Goal: Find specific page/section: Locate a particular part of the current website

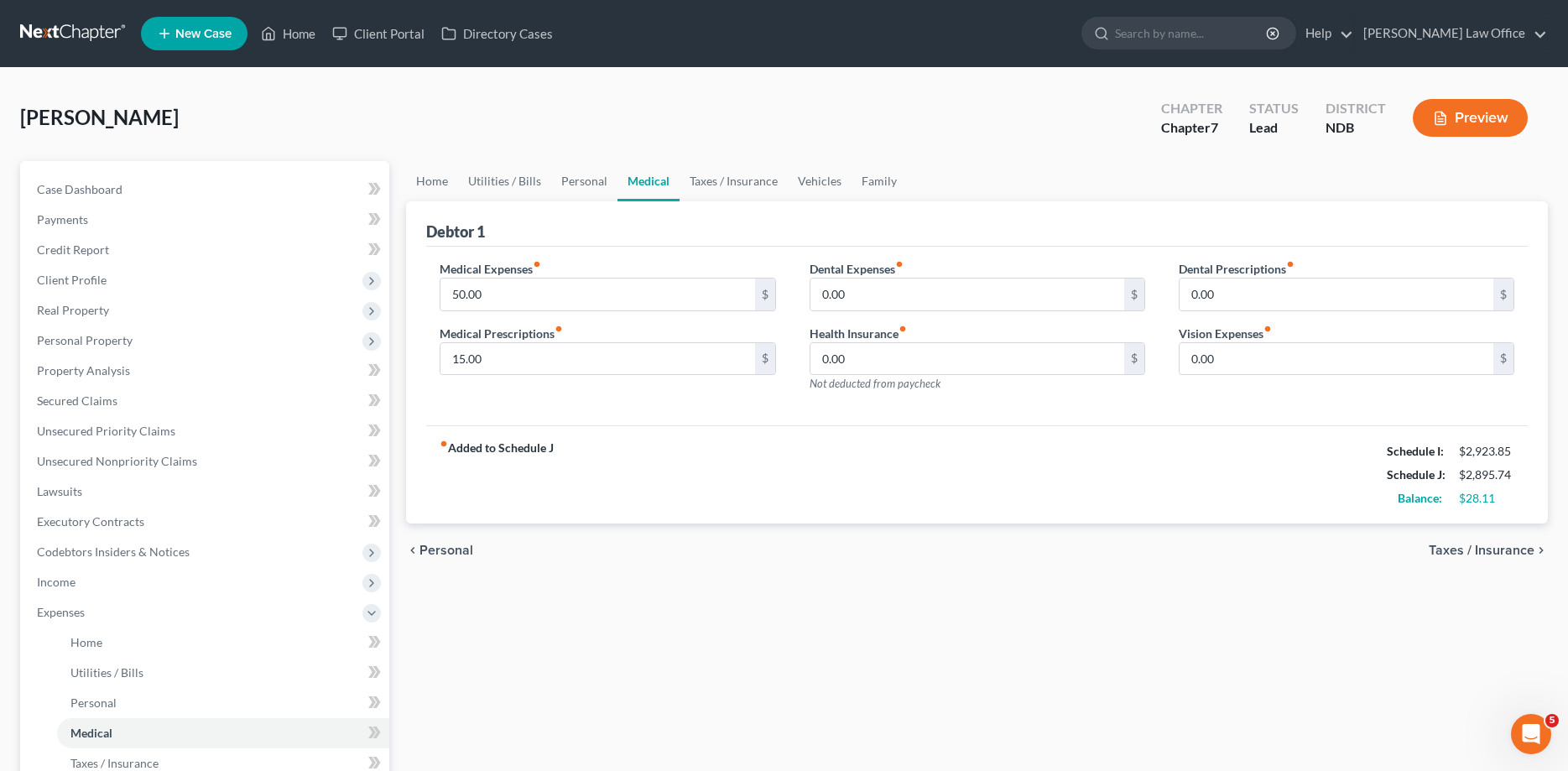
click at [61, 36] on link at bounding box center [74, 33] width 107 height 31
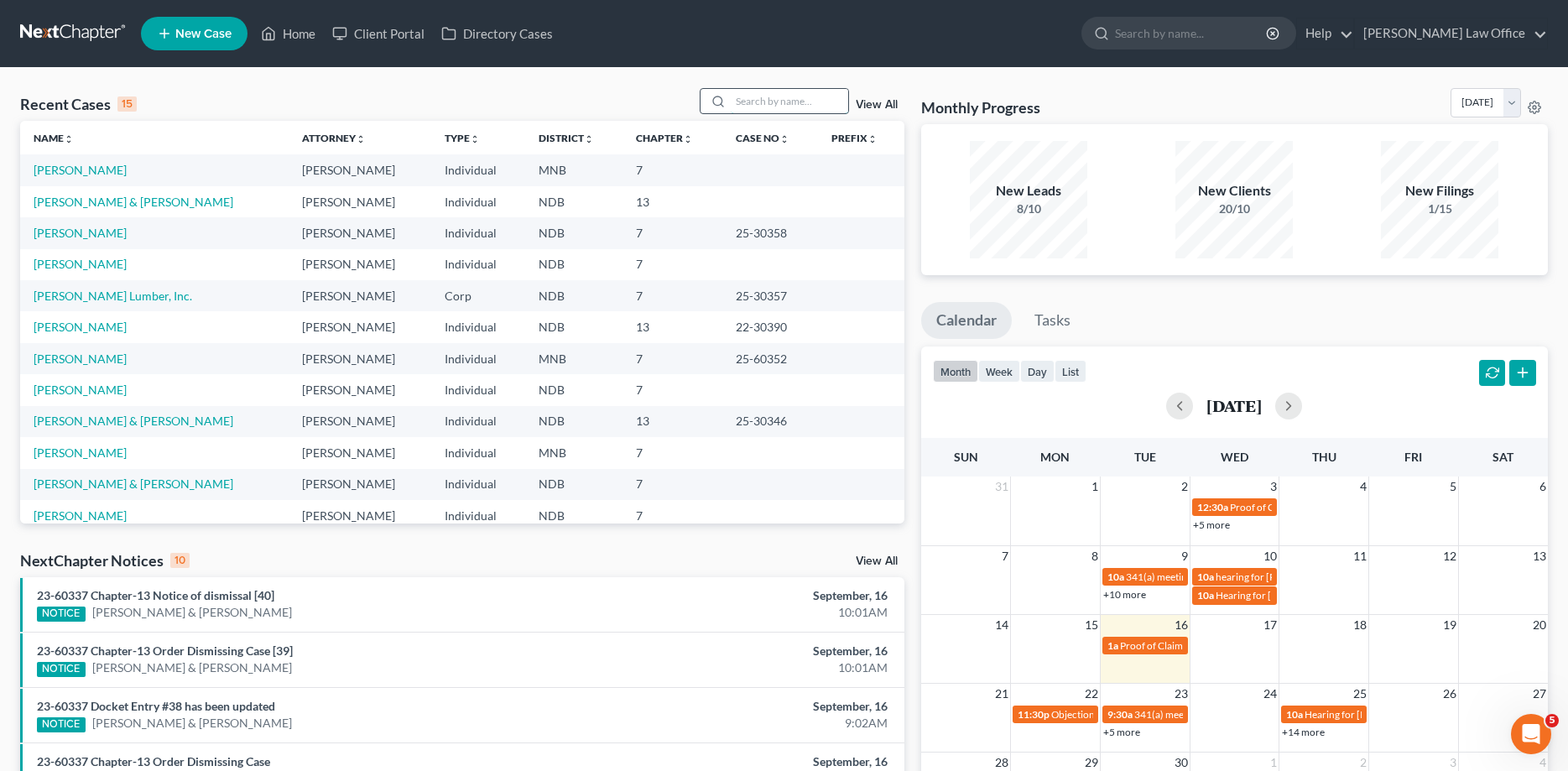
click at [768, 97] on input "search" at bounding box center [790, 101] width 118 height 24
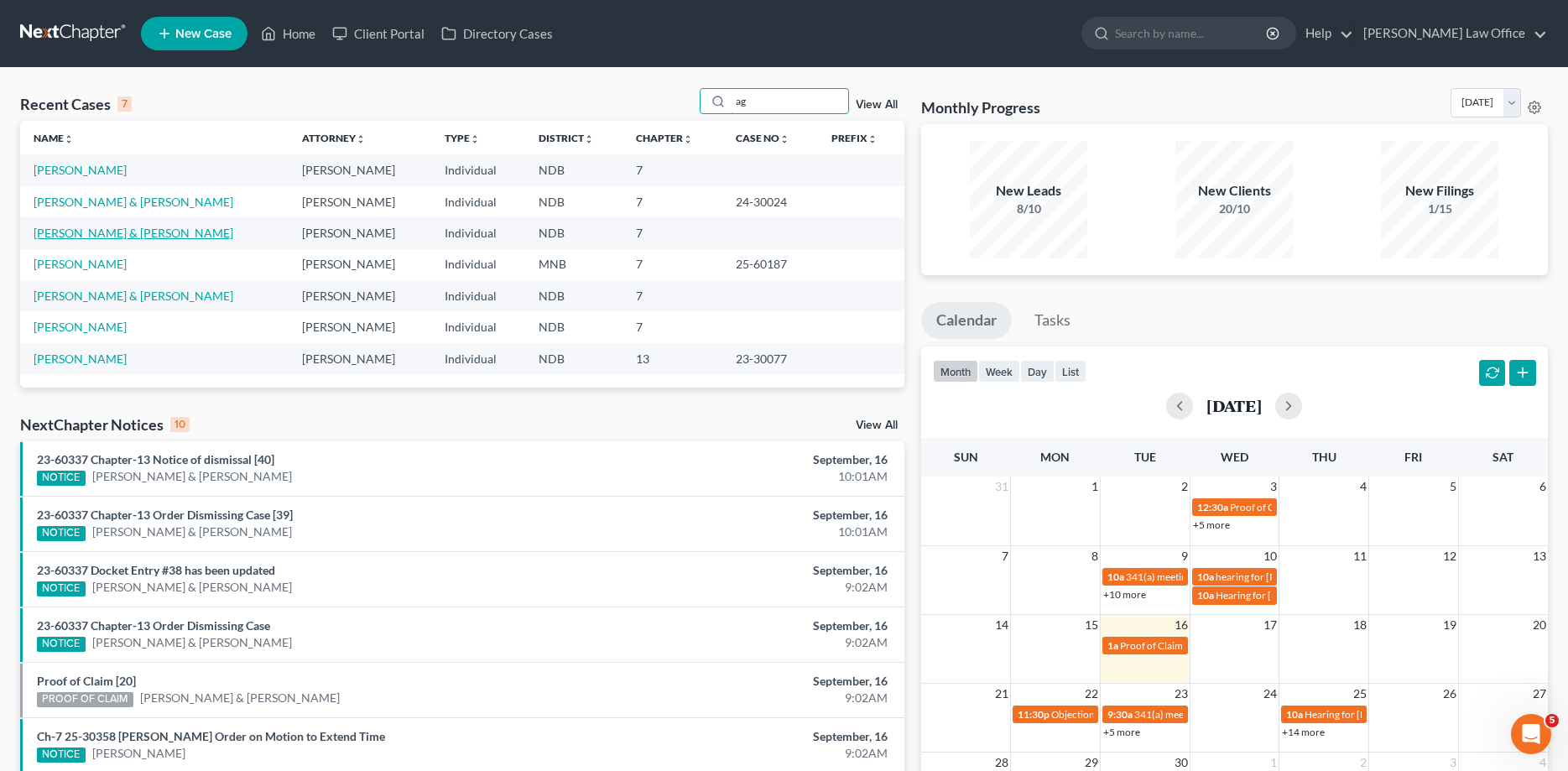
type input "ag"
click at [107, 235] on link "Aguirre, Devon & Rachelle" at bounding box center [133, 233] width 200 height 14
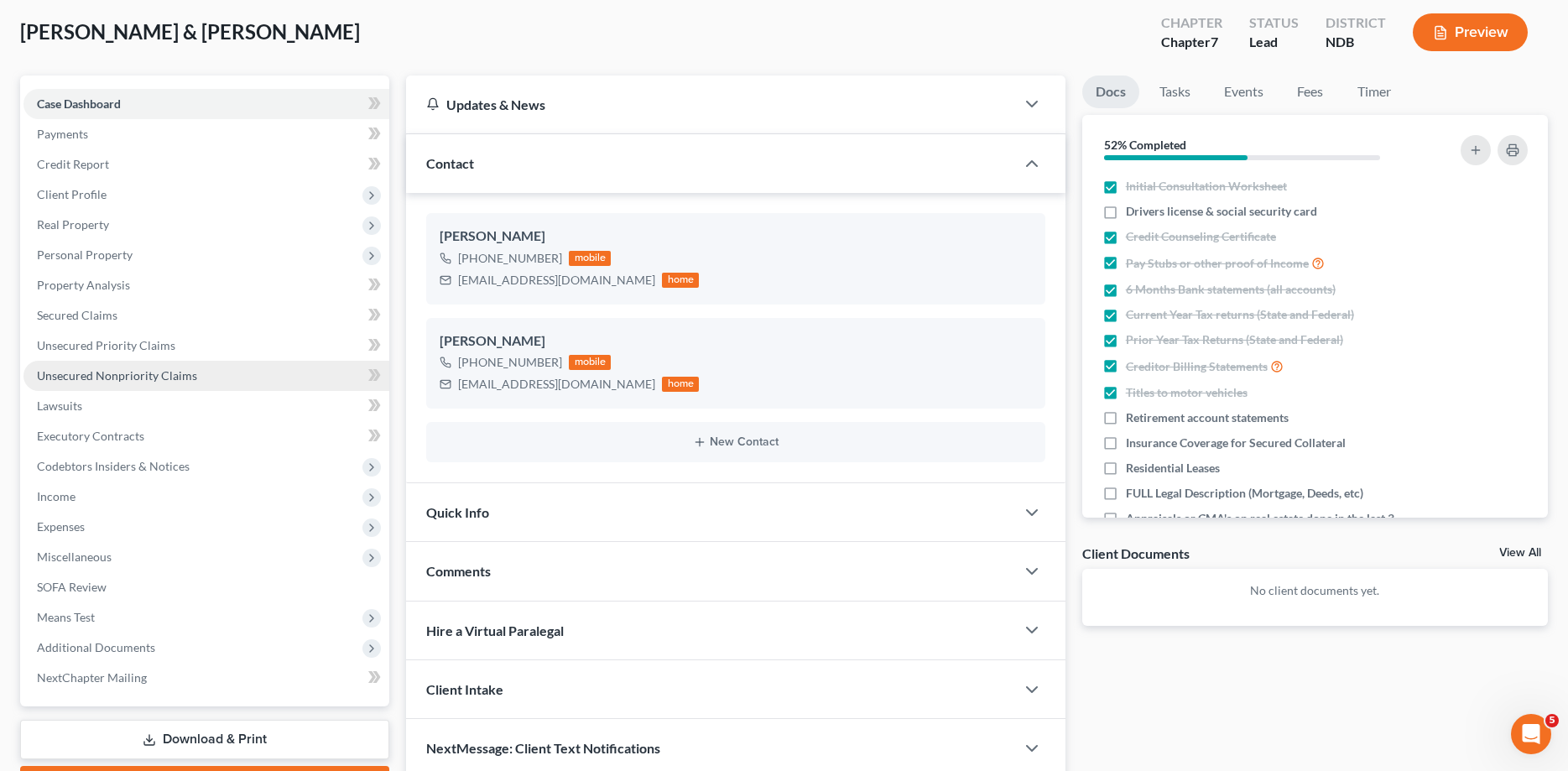
click at [69, 373] on span "Unsecured Nonpriority Claims" at bounding box center [117, 375] width 160 height 14
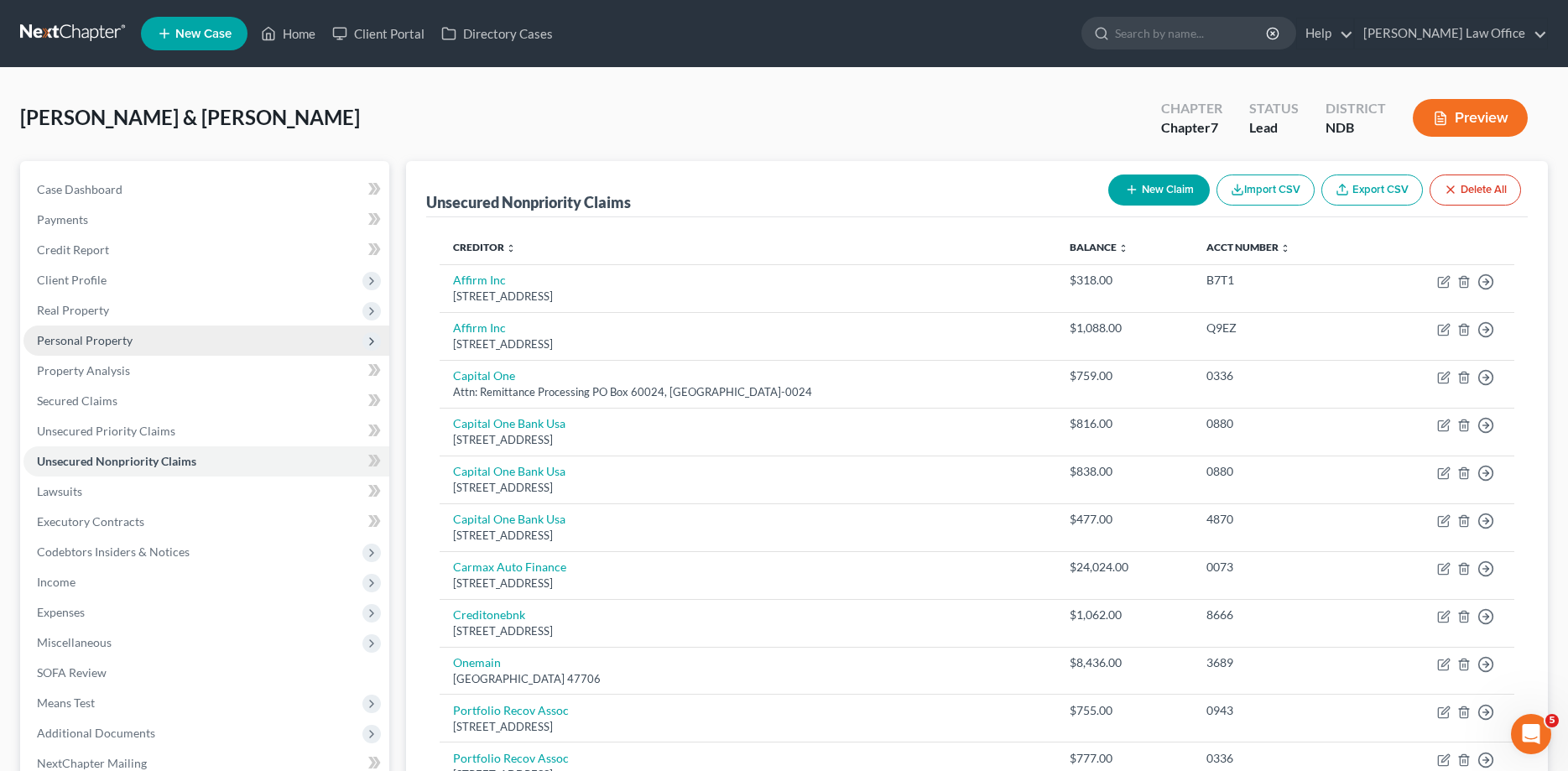
click at [70, 336] on span "Personal Property" at bounding box center [84, 339] width 95 height 14
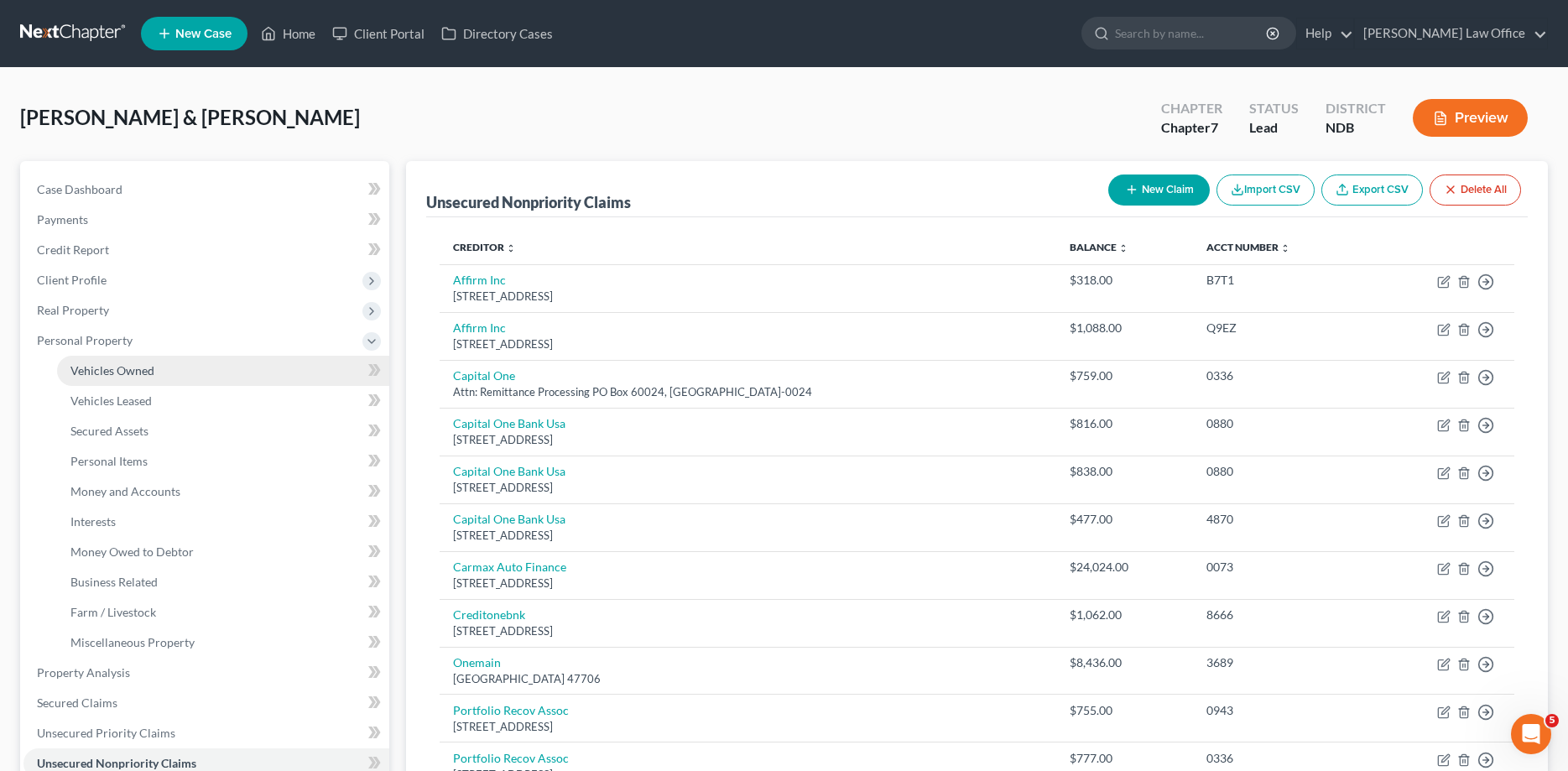
click at [76, 361] on link "Vehicles Owned" at bounding box center [223, 371] width 333 height 31
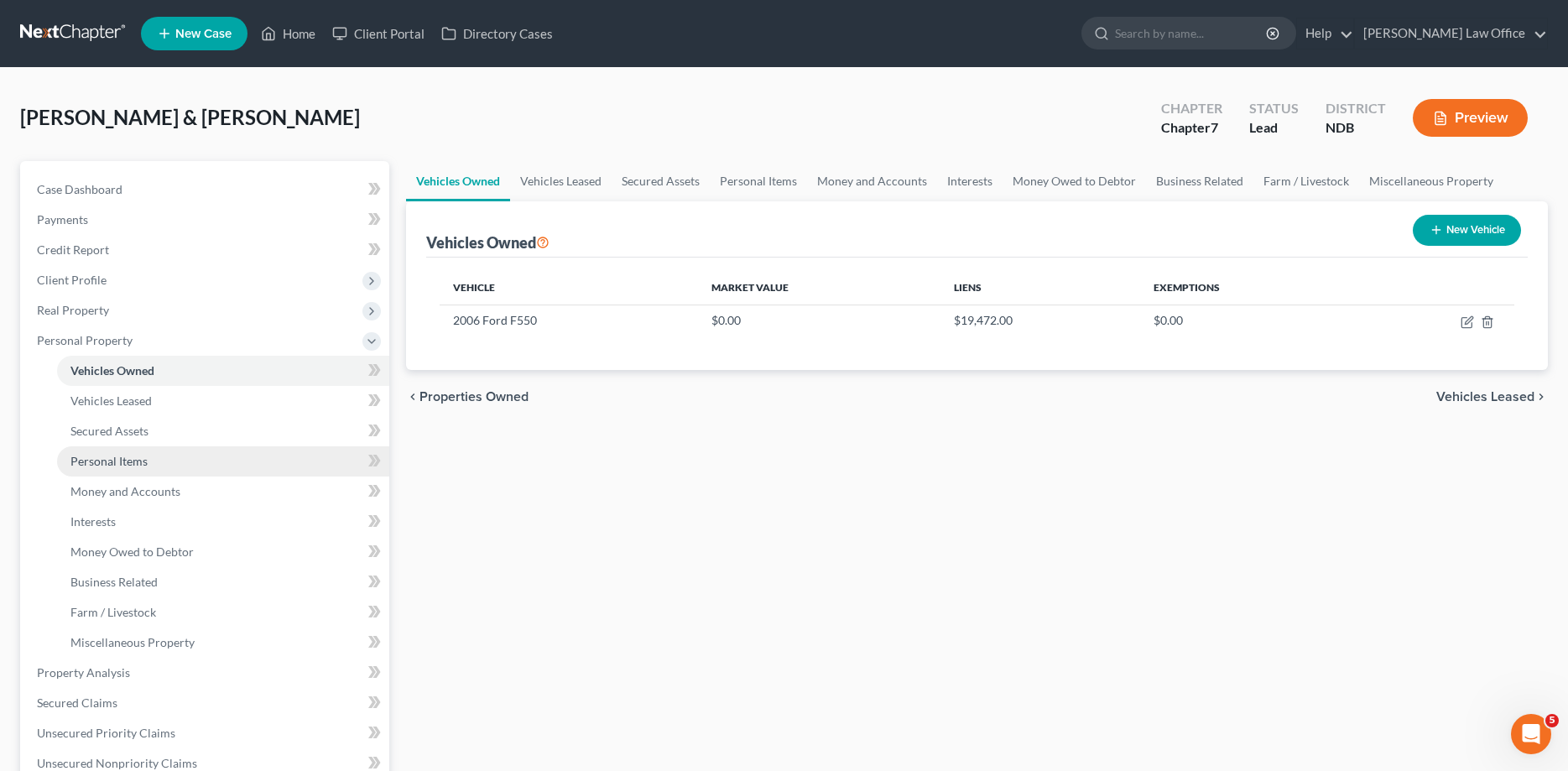
click at [108, 459] on span "Personal Items" at bounding box center [108, 461] width 77 height 14
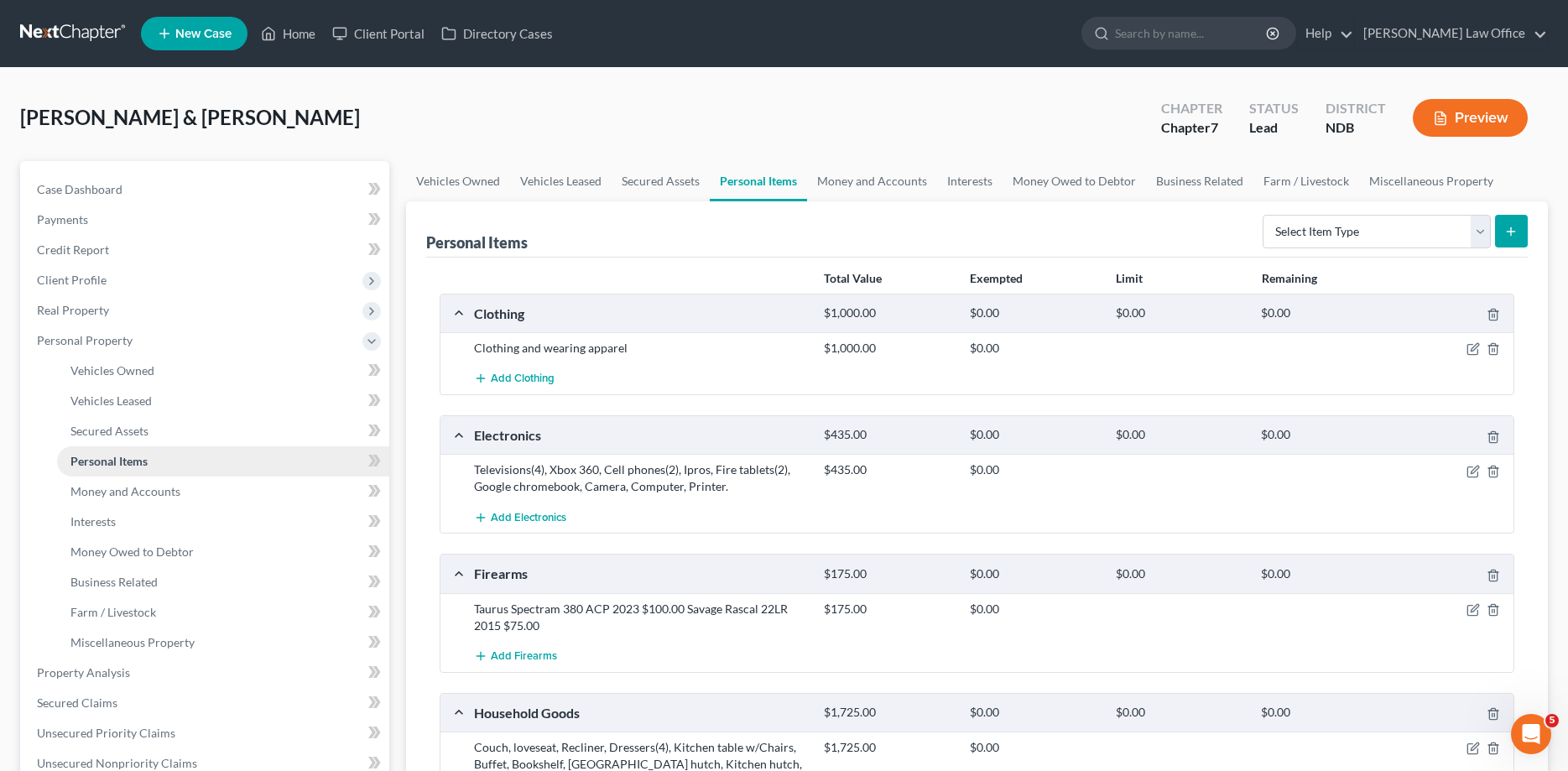
scroll to position [428, 0]
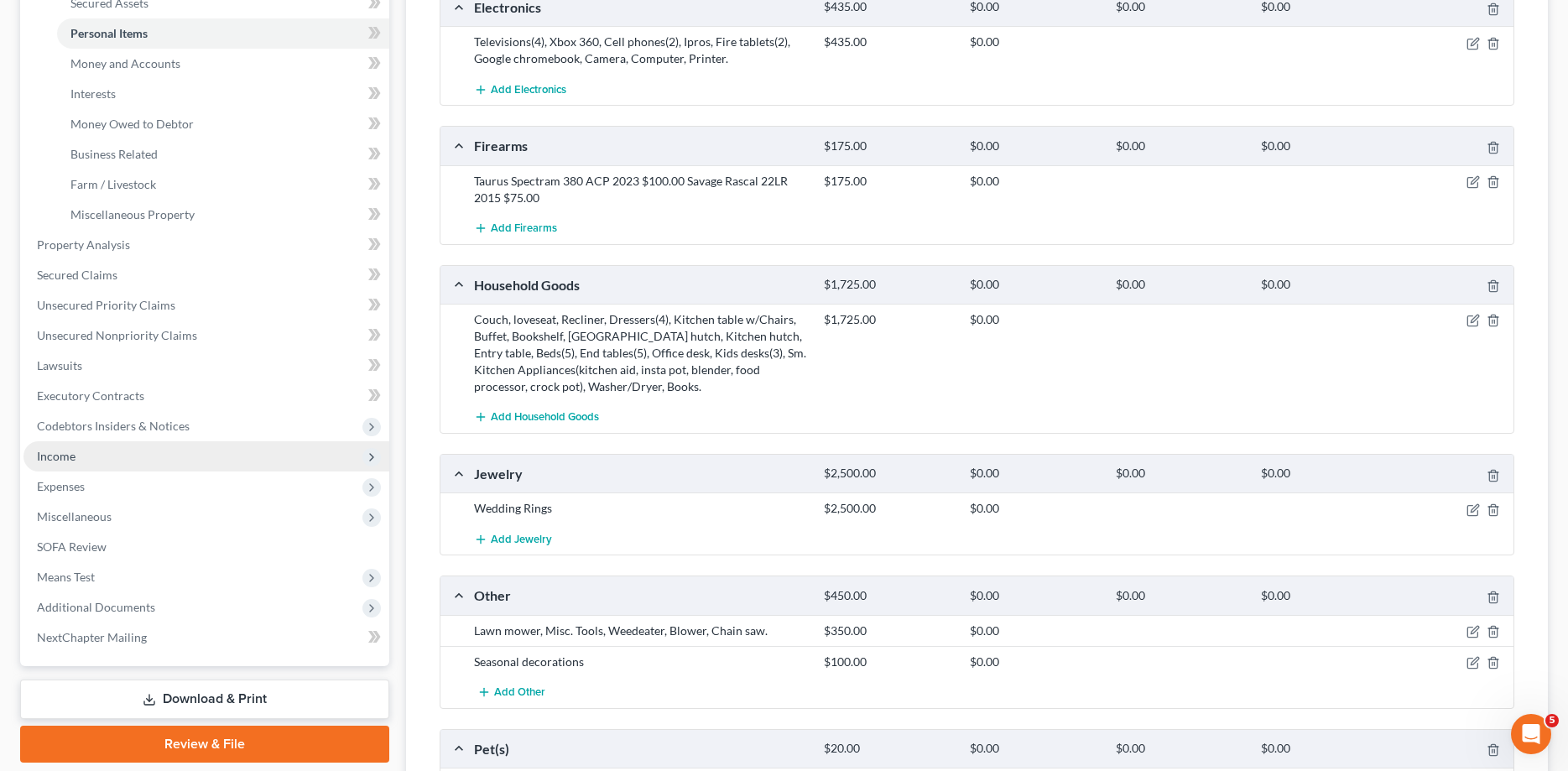
click at [64, 444] on span "Income" at bounding box center [206, 456] width 366 height 31
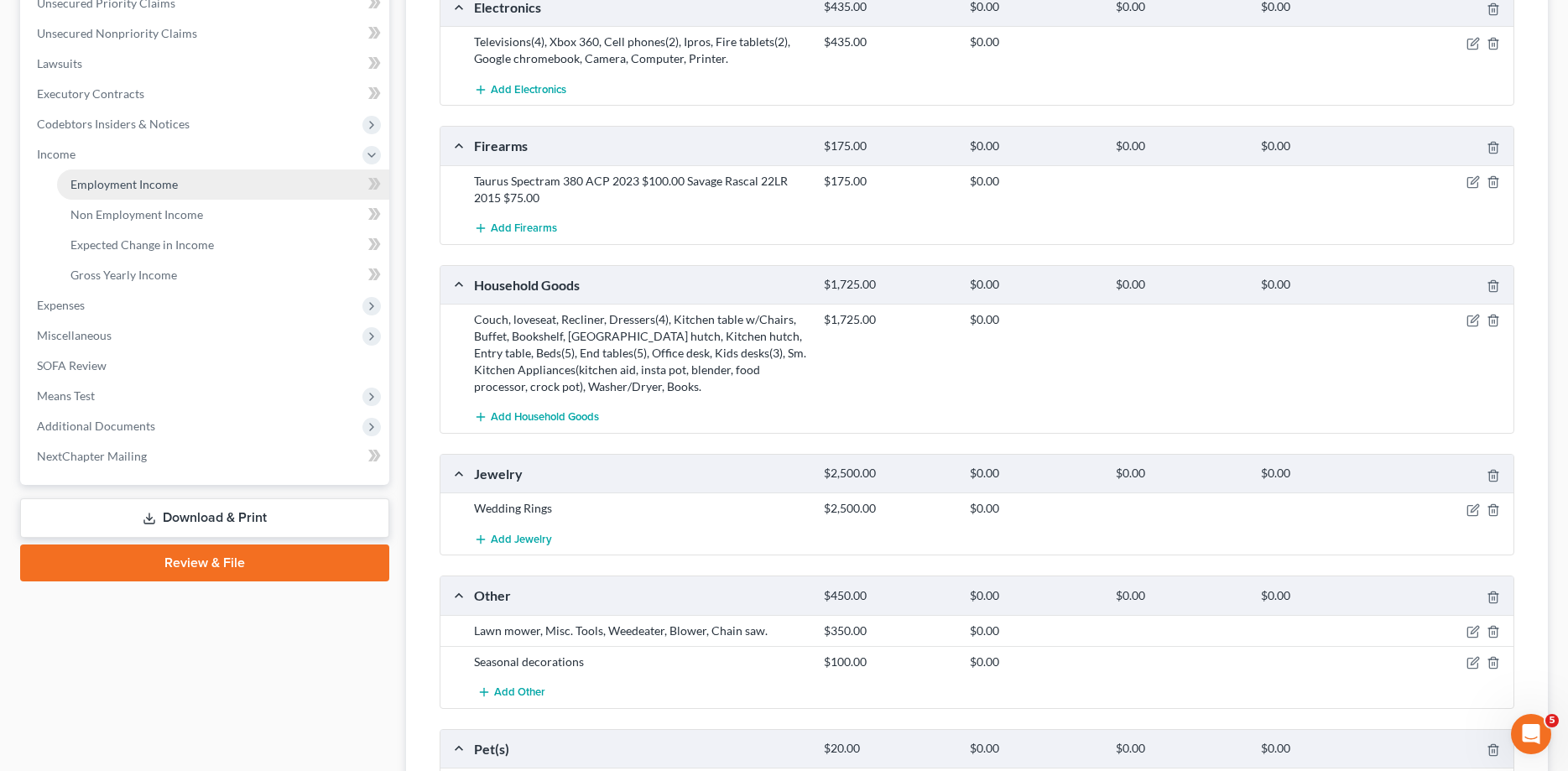
click at [99, 183] on span "Employment Income" at bounding box center [124, 183] width 107 height 14
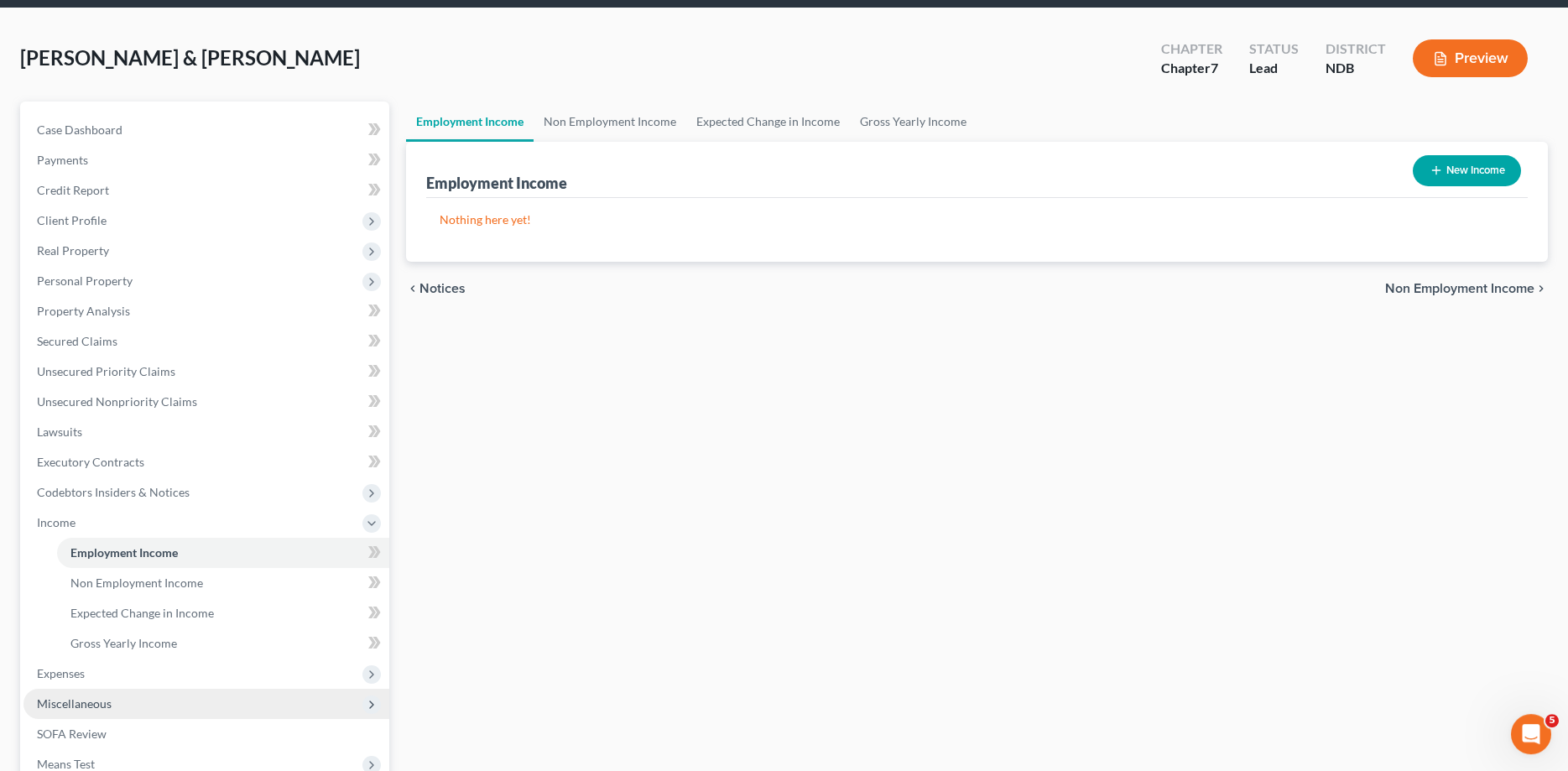
scroll to position [85, 0]
